Goal: Task Accomplishment & Management: Manage account settings

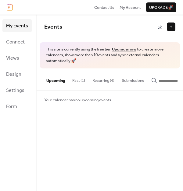
click at [103, 81] on button "Recurring (4)" at bounding box center [103, 78] width 29 height 21
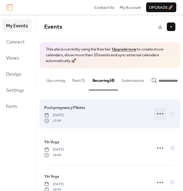
click at [156, 114] on icon at bounding box center [160, 114] width 10 height 10
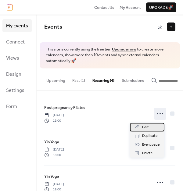
click at [145, 125] on span "Edit" at bounding box center [145, 127] width 7 height 6
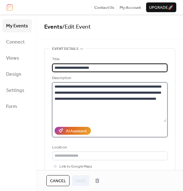
click at [62, 115] on textarea "**********" at bounding box center [109, 102] width 114 height 40
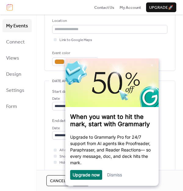
scroll to position [127, 0]
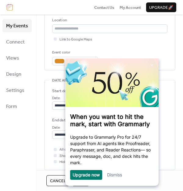
click at [115, 175] on link "Dismiss" at bounding box center [114, 174] width 15 height 5
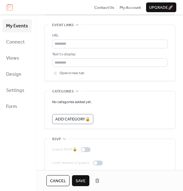
scroll to position [458, 0]
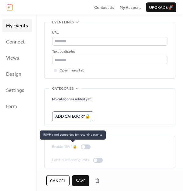
click at [85, 147] on div "Enable RSVP 🔒" at bounding box center [72, 147] width 41 height 6
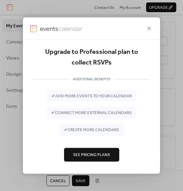
click at [94, 154] on span "See Pricing Plans" at bounding box center [91, 155] width 37 height 6
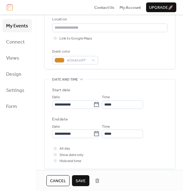
scroll to position [0, 0]
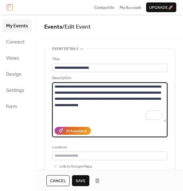
type textarea "**********"
click at [136, 143] on div "**********" at bounding box center [109, 124] width 115 height 136
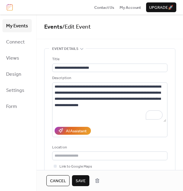
click at [79, 179] on span "Save" at bounding box center [80, 181] width 10 height 6
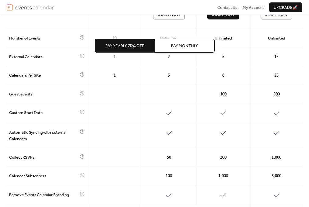
scroll to position [109, 0]
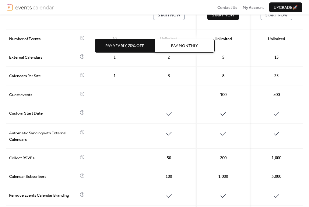
click at [128, 46] on span "Pay Yearly, 20% off" at bounding box center [124, 46] width 39 height 6
click at [122, 46] on span "Pay Yearly, 20% off" at bounding box center [124, 46] width 39 height 6
click at [167, 59] on div "Pay Yearly, 20% off Pay Monthly" at bounding box center [155, 46] width 120 height 62
click at [163, 61] on div "Pay Yearly, 20% off Pay Monthly" at bounding box center [155, 46] width 120 height 62
click at [157, 33] on div "Pay Yearly, 20% off Pay Monthly" at bounding box center [155, 46] width 120 height 62
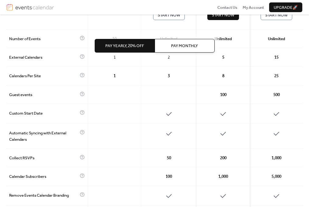
click at [166, 59] on div "Pay Yearly, 20% off Pay Monthly" at bounding box center [155, 46] width 120 height 62
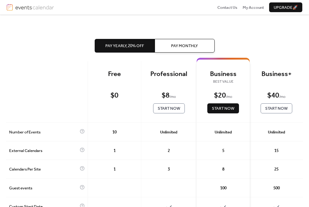
scroll to position [15, 0]
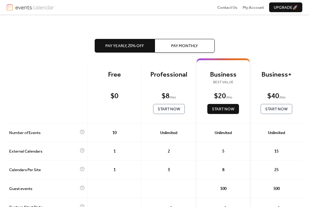
click at [177, 44] on span "Pay Monthly" at bounding box center [184, 46] width 27 height 6
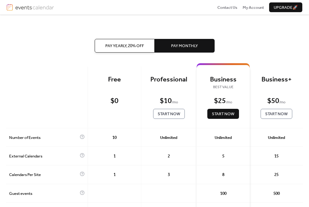
scroll to position [0, 0]
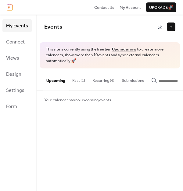
click at [77, 79] on button "Past (1)" at bounding box center [78, 78] width 20 height 21
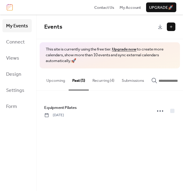
click at [60, 79] on button "Upcoming" at bounding box center [56, 78] width 26 height 21
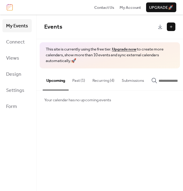
click at [77, 81] on button "Past (1)" at bounding box center [78, 78] width 20 height 21
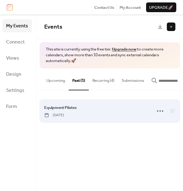
click at [64, 118] on span "Sunday, October 5, 2025" at bounding box center [54, 115] width 20 height 5
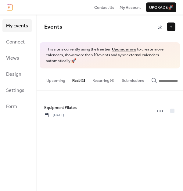
click at [55, 81] on button "Upcoming" at bounding box center [56, 78] width 26 height 21
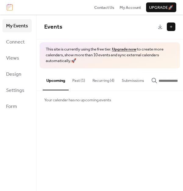
click at [55, 81] on button "Upcoming" at bounding box center [56, 79] width 26 height 22
click at [103, 79] on button "Recurring (4)" at bounding box center [103, 78] width 29 height 21
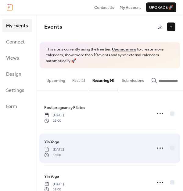
scroll to position [51, 0]
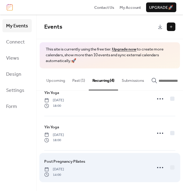
click at [63, 168] on span "[DATE]" at bounding box center [54, 169] width 20 height 5
click at [158, 167] on icon at bounding box center [160, 168] width 10 height 10
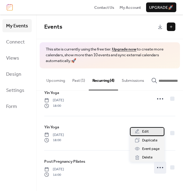
click at [144, 131] on span "Edit" at bounding box center [145, 132] width 7 height 6
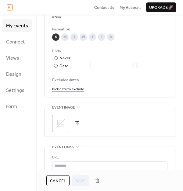
scroll to position [345, 0]
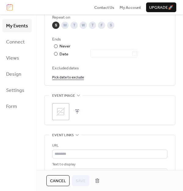
click at [64, 111] on icon at bounding box center [61, 112] width 10 height 10
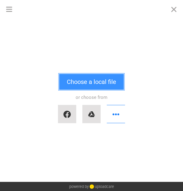
click at [92, 81] on button "Choose a local file" at bounding box center [91, 82] width 65 height 16
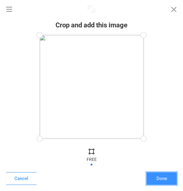
click at [161, 179] on button "Done" at bounding box center [161, 178] width 30 height 13
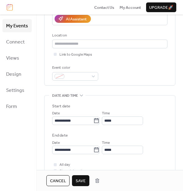
scroll to position [112, 0]
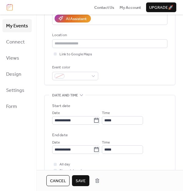
click at [81, 182] on span "Save" at bounding box center [80, 181] width 10 height 6
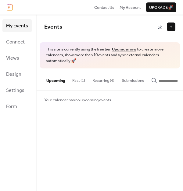
click at [101, 81] on button "Recurring (4)" at bounding box center [103, 78] width 29 height 21
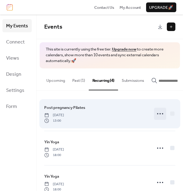
click at [157, 116] on icon at bounding box center [160, 114] width 10 height 10
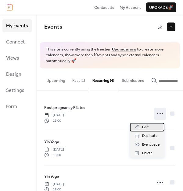
click at [145, 128] on span "Edit" at bounding box center [145, 127] width 7 height 6
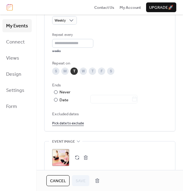
scroll to position [299, 0]
click at [55, 98] on div at bounding box center [56, 100] width 4 height 4
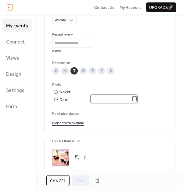
click at [108, 101] on input "text" at bounding box center [110, 99] width 41 height 9
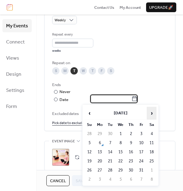
click at [150, 113] on span "›" at bounding box center [151, 113] width 9 height 12
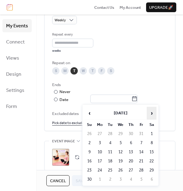
click at [150, 113] on span "›" at bounding box center [151, 113] width 9 height 12
click at [89, 116] on span "‹" at bounding box center [89, 113] width 9 height 12
click at [90, 114] on span "‹" at bounding box center [89, 113] width 9 height 12
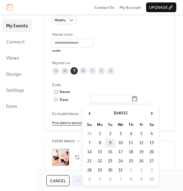
click at [110, 141] on td "9" at bounding box center [110, 143] width 10 height 9
type input "**********"
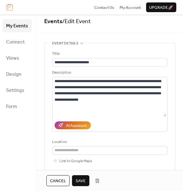
scroll to position [0, 0]
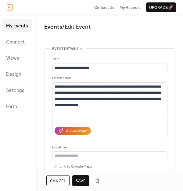
click at [78, 182] on span "Save" at bounding box center [80, 181] width 10 height 6
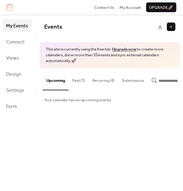
click at [102, 80] on button "Recurring (4)" at bounding box center [103, 78] width 29 height 21
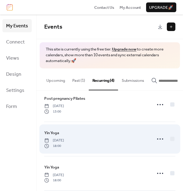
scroll to position [10, 0]
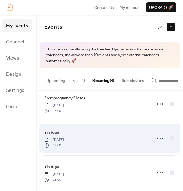
click at [103, 136] on div "Yin Yoga [DATE] 18:00" at bounding box center [95, 138] width 103 height 19
click at [156, 139] on icon at bounding box center [160, 139] width 10 height 10
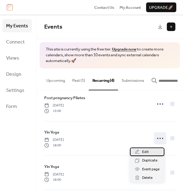
click at [144, 150] on span "Edit" at bounding box center [145, 152] width 7 height 6
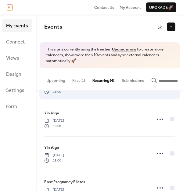
scroll to position [23, 0]
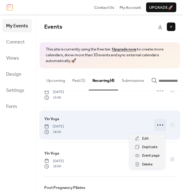
click at [156, 128] on icon at bounding box center [160, 125] width 10 height 10
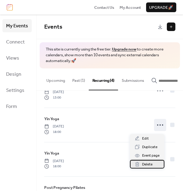
click at [149, 165] on span "Delete" at bounding box center [147, 165] width 10 height 6
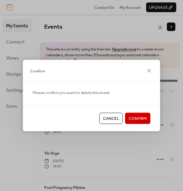
click at [138, 118] on span "Confirm" at bounding box center [137, 119] width 18 height 6
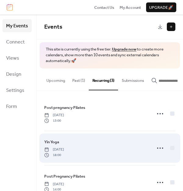
scroll to position [16, 0]
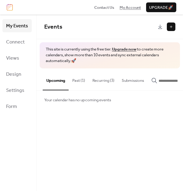
click at [126, 10] on span "My Account" at bounding box center [129, 8] width 21 height 6
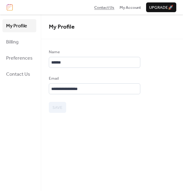
click at [103, 8] on span "Contact Us" at bounding box center [104, 8] width 20 height 6
